Goal: Check status

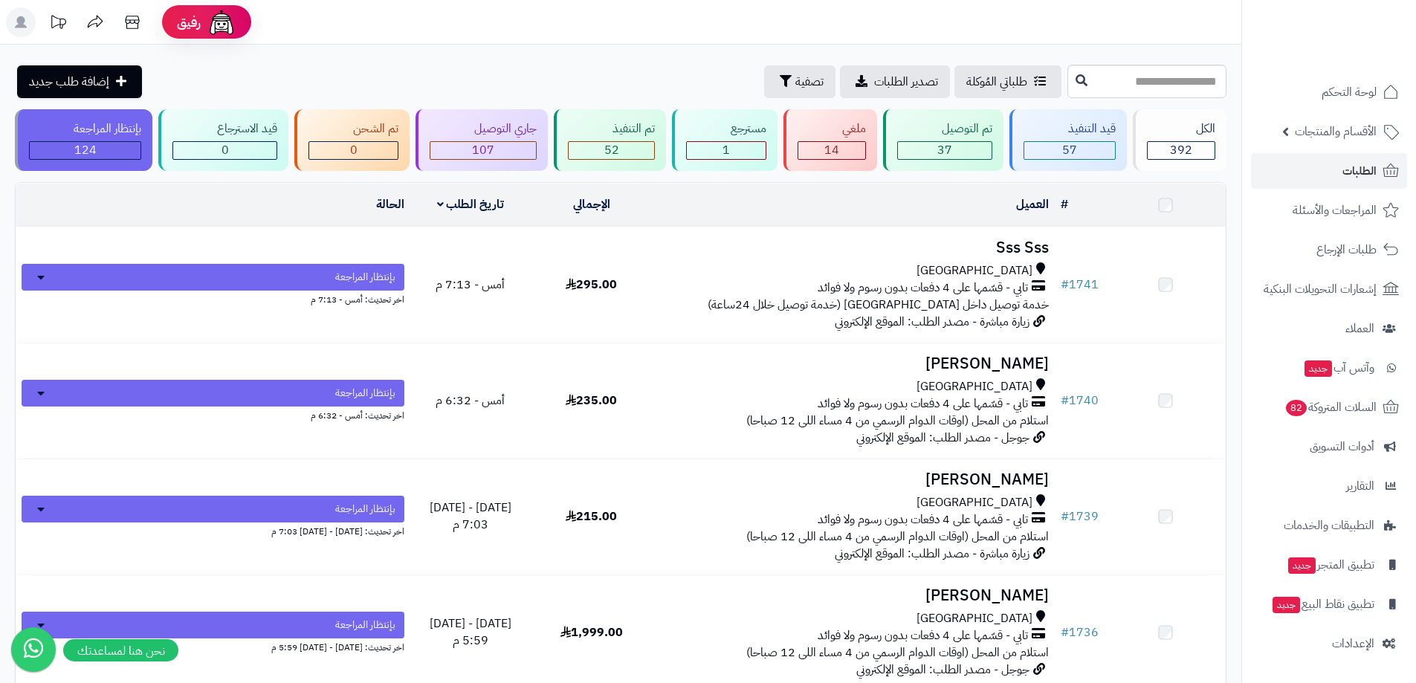
click at [1332, 164] on link "الطلبات" at bounding box center [1329, 171] width 156 height 36
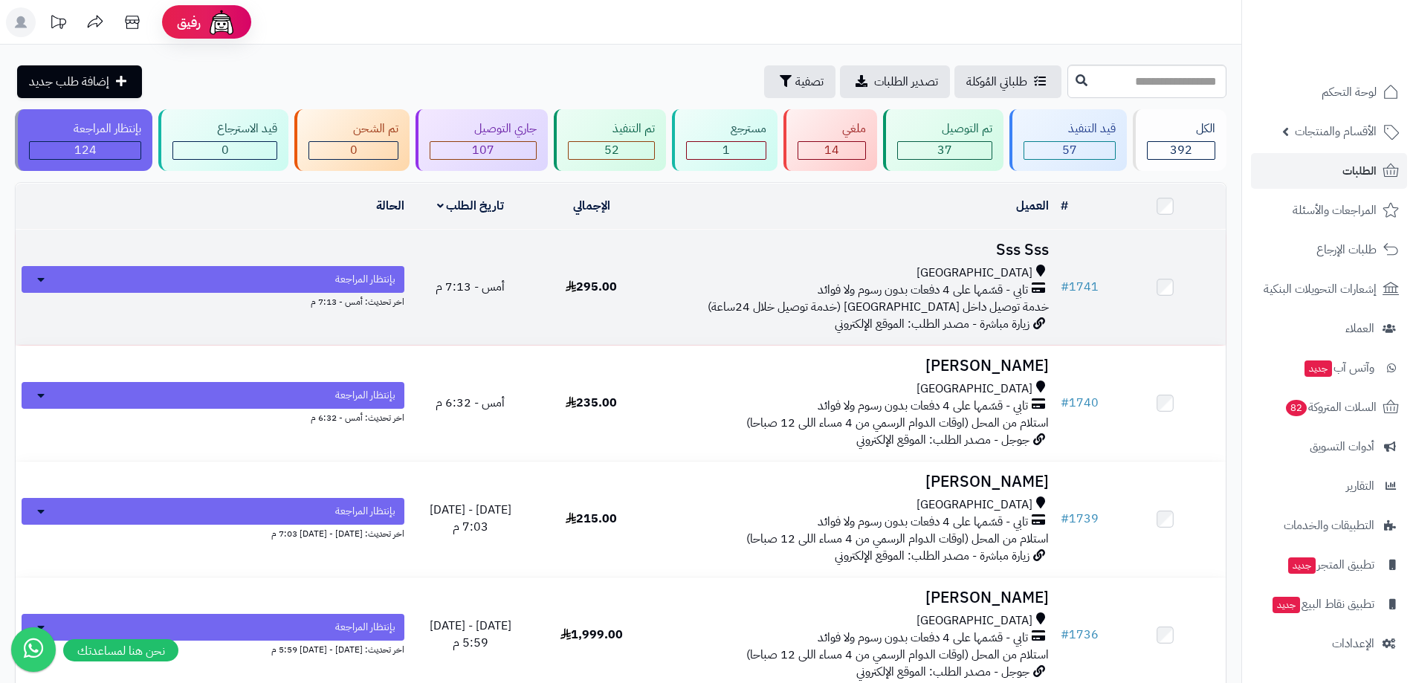
click at [886, 256] on h3 "Sss Sss" at bounding box center [853, 250] width 391 height 17
